Goal: Find specific fact: Find specific fact

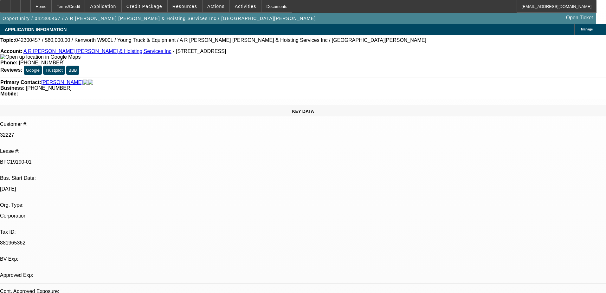
select select "0"
select select "2"
select select "0"
select select "6"
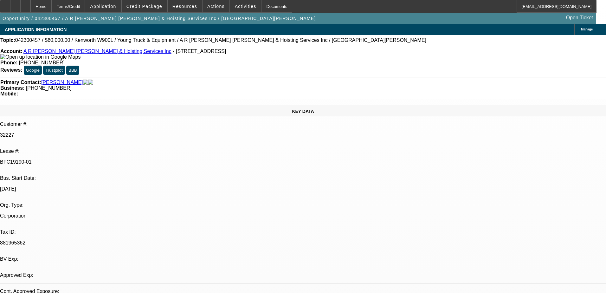
select select "0"
select select "2"
select select "0"
select select "6"
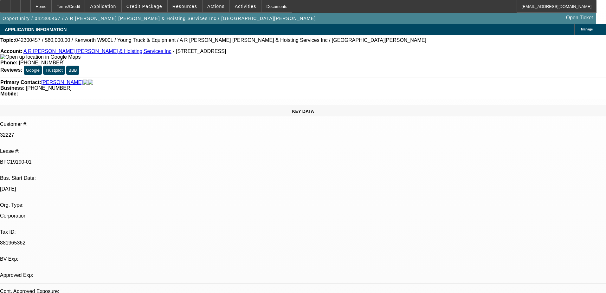
select select "0"
select select "2"
select select "0"
select select "6"
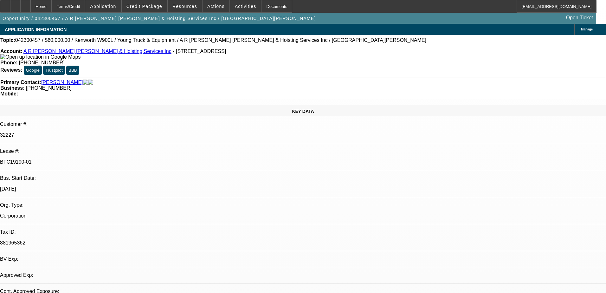
select select "0"
select select "2"
select select "0"
select select "6"
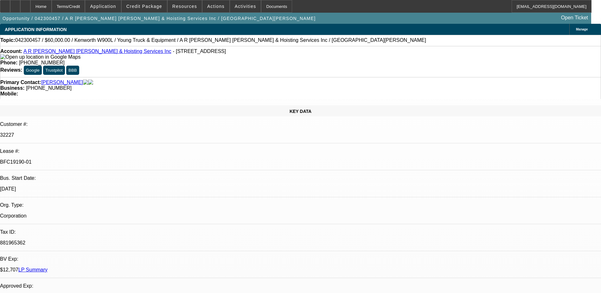
click at [84, 159] on p "BFC19190-01" at bounding box center [300, 162] width 601 height 6
copy div "BFC19190-01"
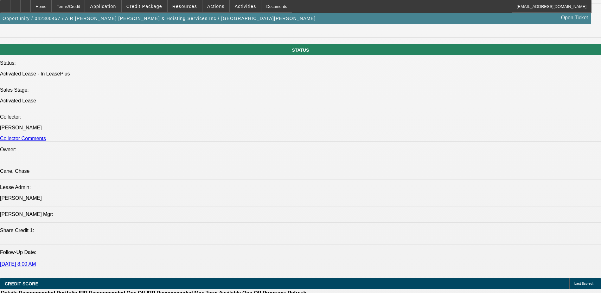
scroll to position [697, 0]
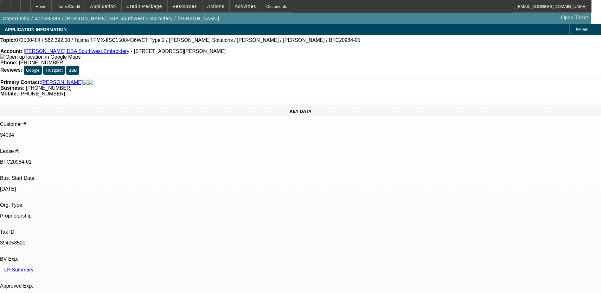
select select "0.2"
select select "2"
select select "0.1"
select select "4"
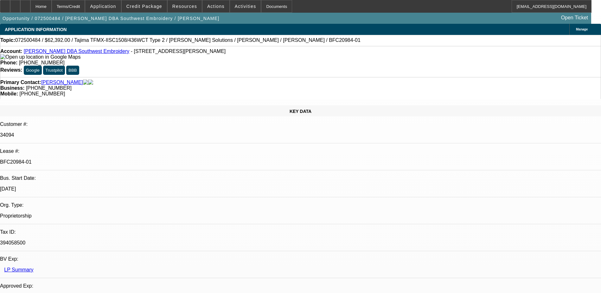
select select "0.2"
select select "2"
select select "0.1"
select select "4"
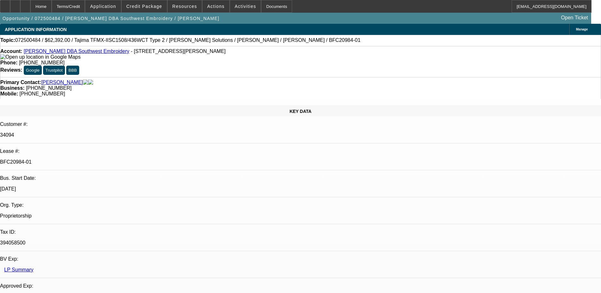
select select "0.15"
select select "2"
select select "0.1"
select select "4"
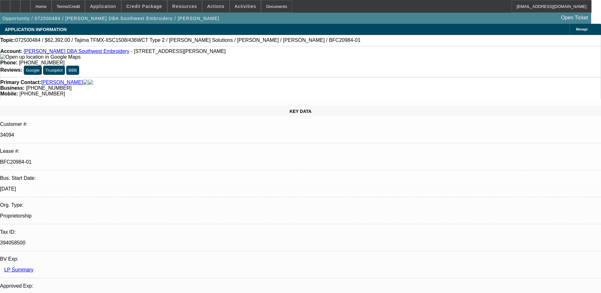
select select "0.15"
select select "2"
select select "0.1"
select select "4"
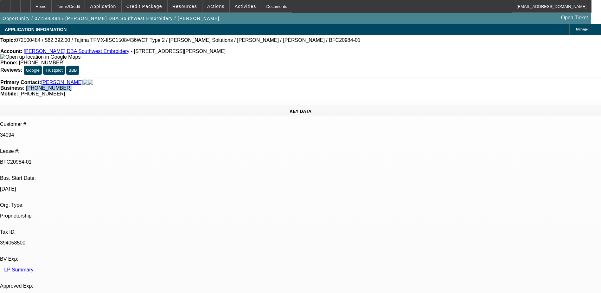
drag, startPoint x: 260, startPoint y: 73, endPoint x: 226, endPoint y: 73, distance: 33.9
click at [226, 77] on div "Primary Contact: [PERSON_NAME] Business: [PHONE_NUMBER] Mobile: [PHONE_NUMBER]" at bounding box center [300, 88] width 601 height 22
drag, startPoint x: 226, startPoint y: 73, endPoint x: 230, endPoint y: 71, distance: 4.3
copy span "[PHONE_NUMBER]"
